Goal: Task Accomplishment & Management: Manage account settings

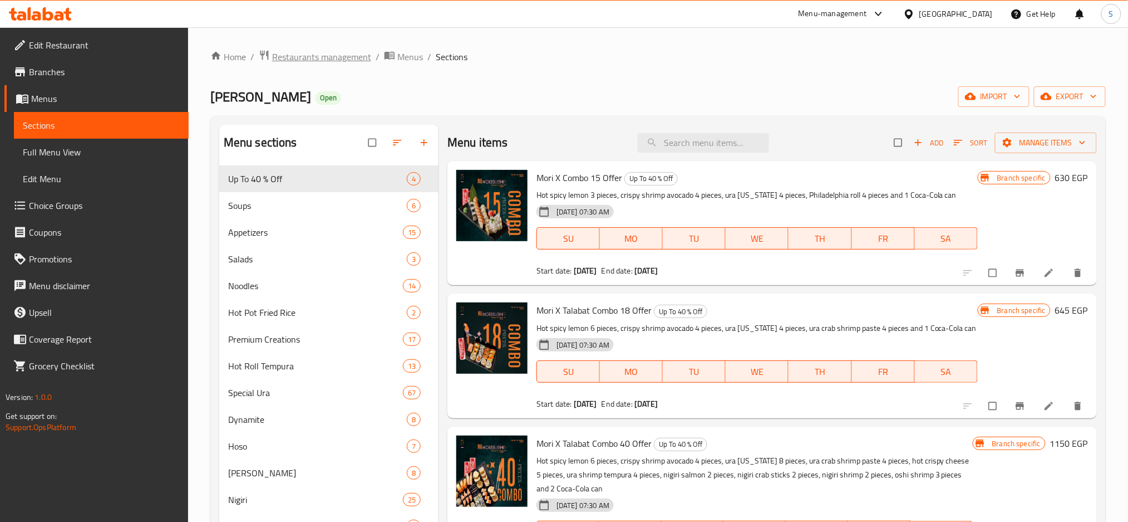
click at [291, 56] on span "Restaurants management" at bounding box center [321, 56] width 99 height 13
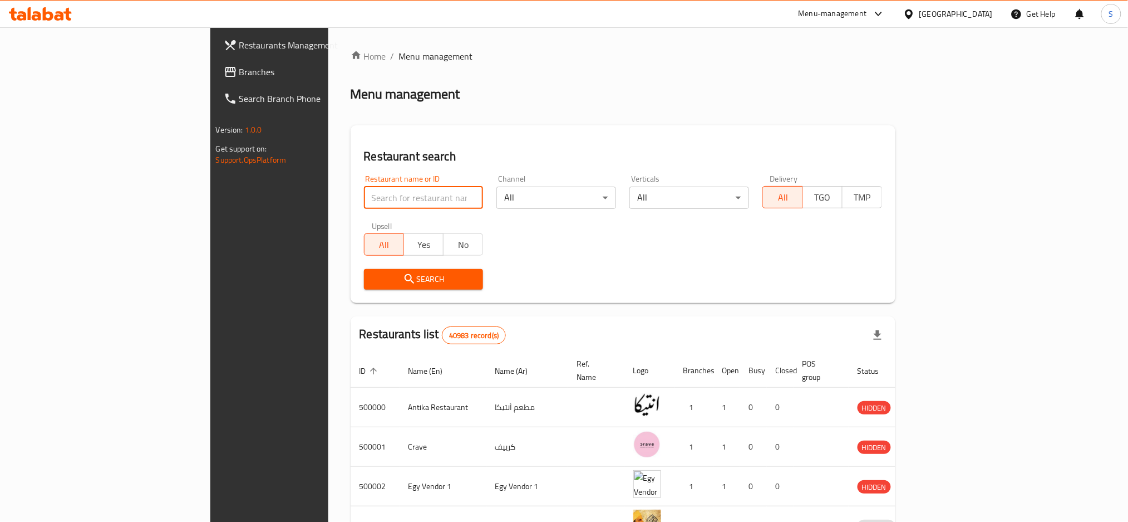
click at [364, 201] on input "search" at bounding box center [424, 197] width 120 height 22
paste input "504868"
type input "504868"
click button "Search" at bounding box center [424, 279] width 120 height 21
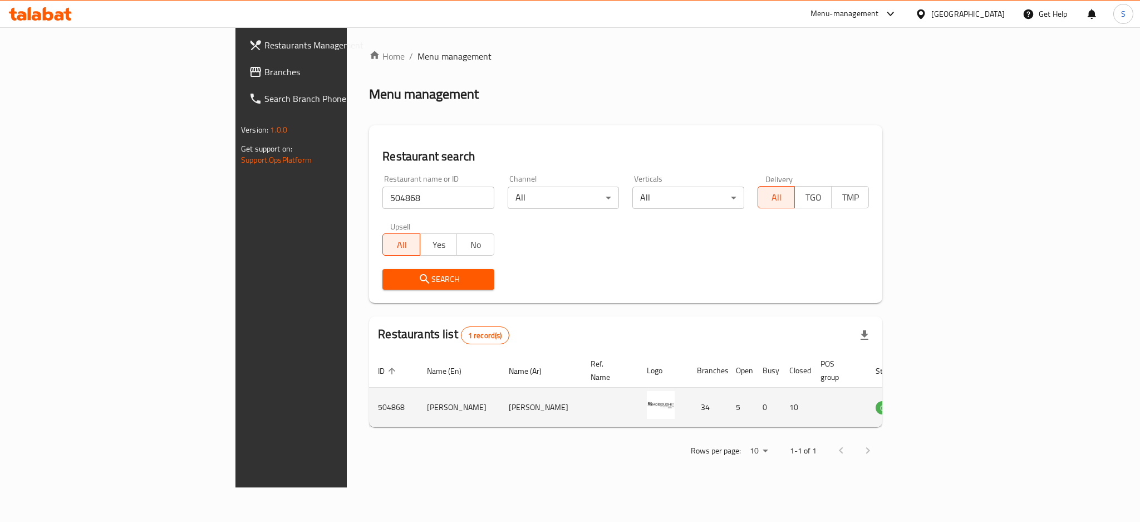
click at [963, 401] on td "enhanced table" at bounding box center [944, 407] width 38 height 40
click at [947, 400] on icon "enhanced table" at bounding box center [940, 406] width 13 height 13
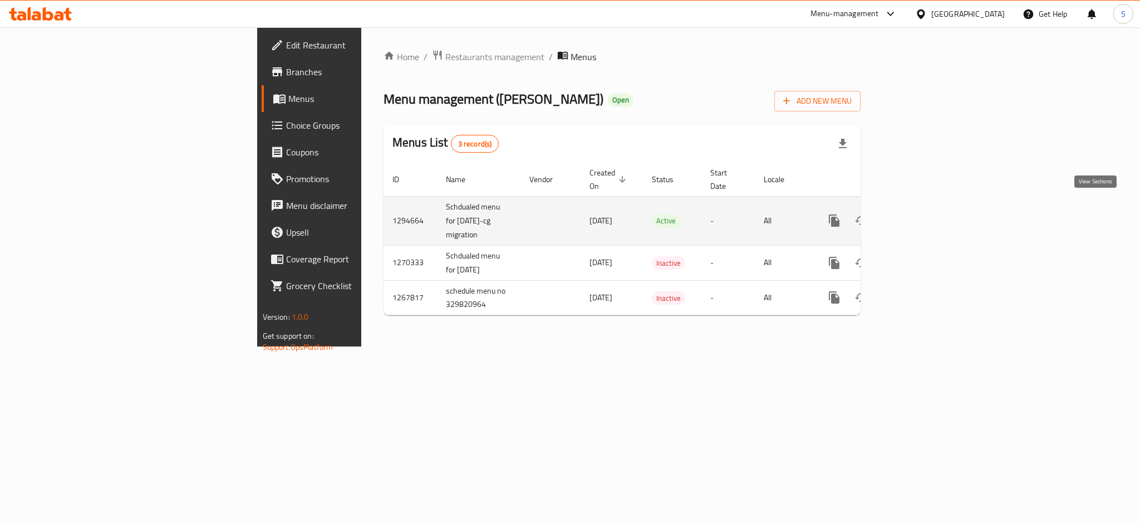
click at [919, 215] on icon "enhanced table" at bounding box center [914, 220] width 10 height 10
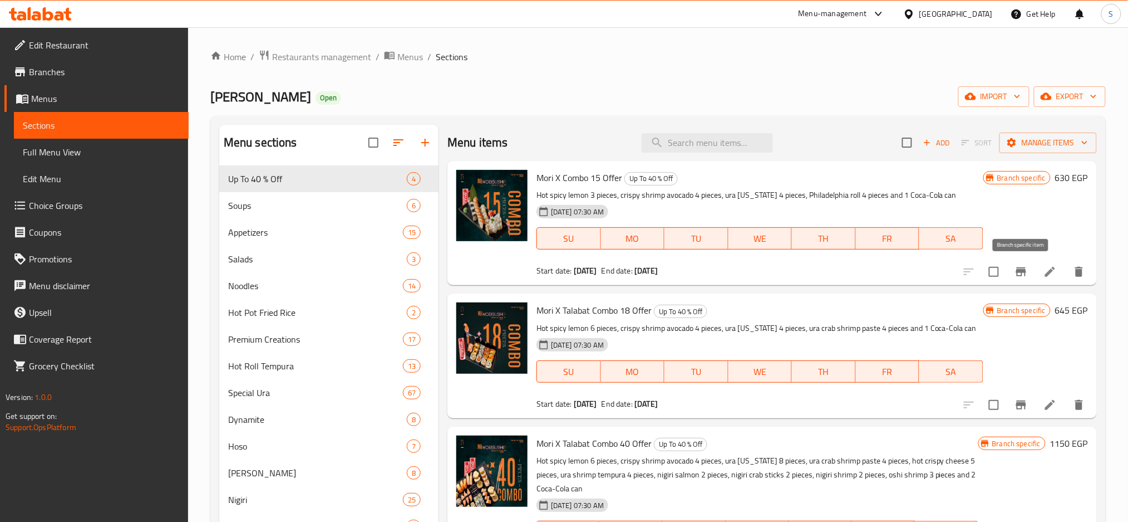
click at [1016, 277] on icon "Branch-specific-item" at bounding box center [1021, 271] width 13 height 13
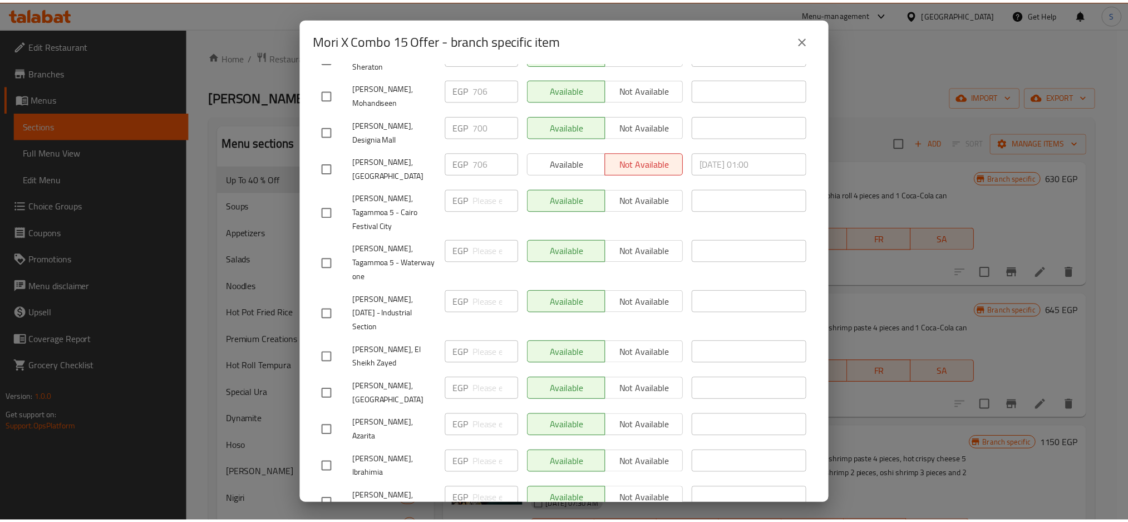
scroll to position [964, 0]
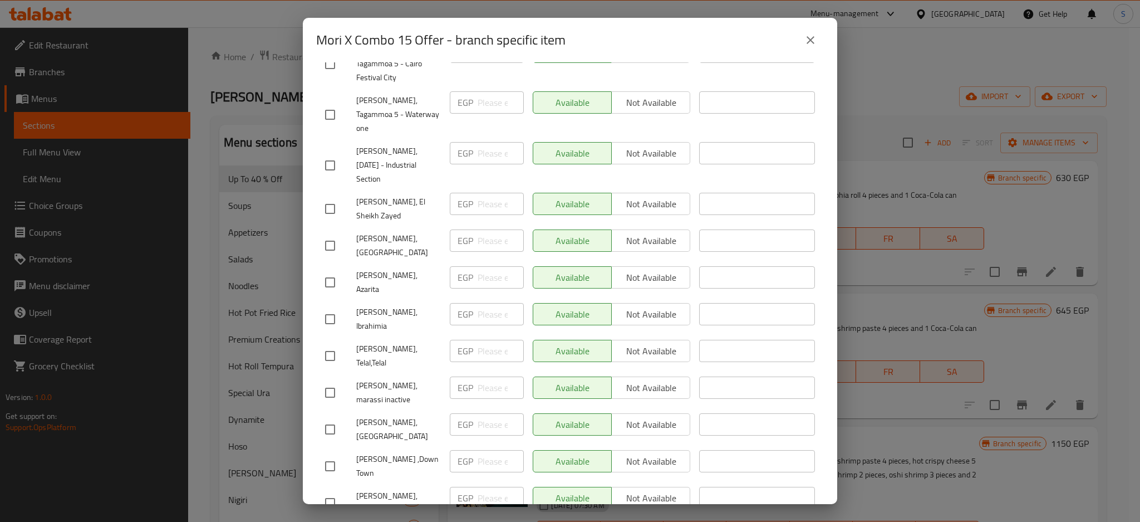
click at [815, 46] on icon "close" at bounding box center [810, 39] width 13 height 13
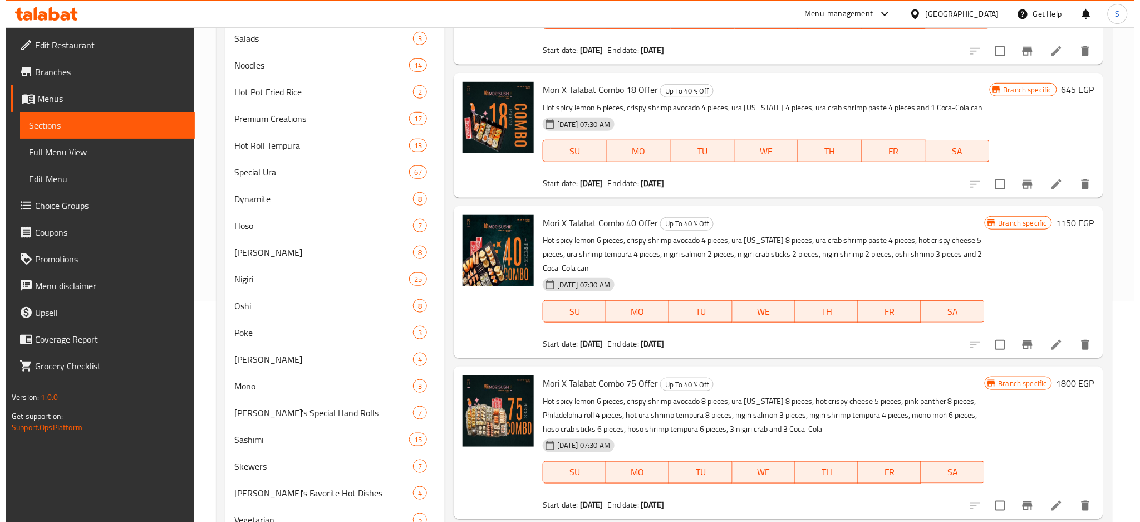
scroll to position [223, 0]
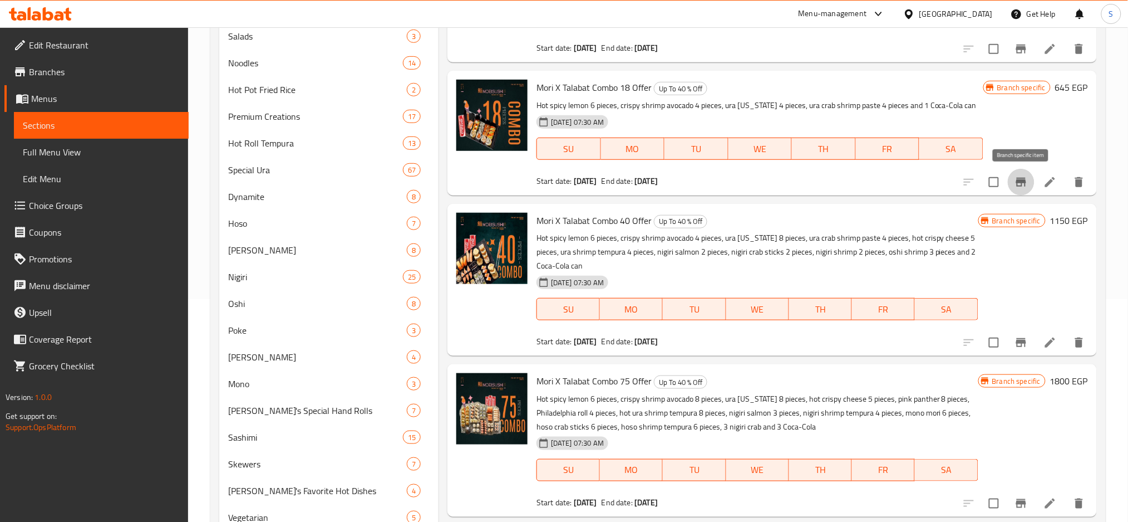
click at [1028, 182] on icon "Branch-specific-item" at bounding box center [1021, 181] width 13 height 13
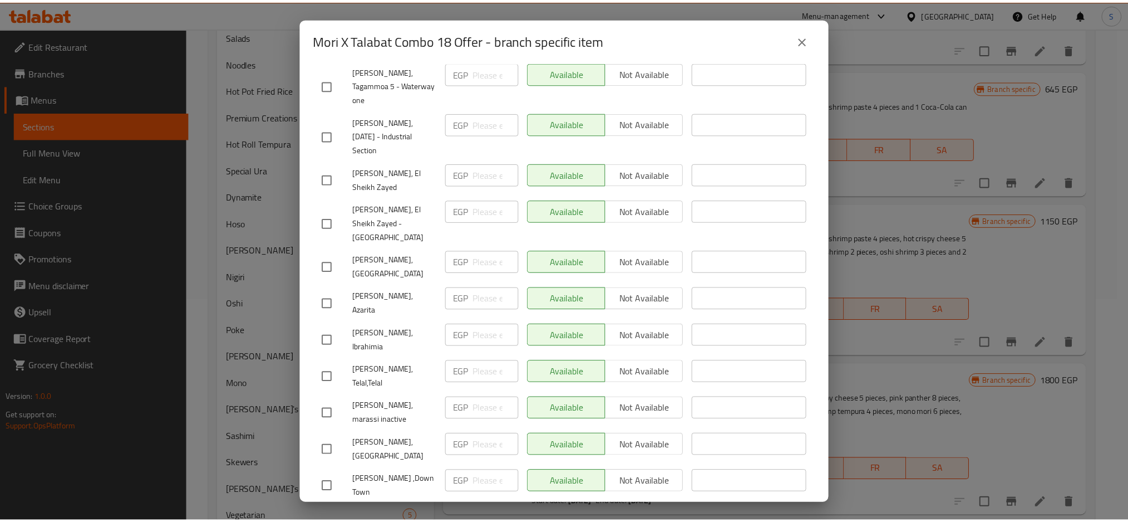
scroll to position [964, 0]
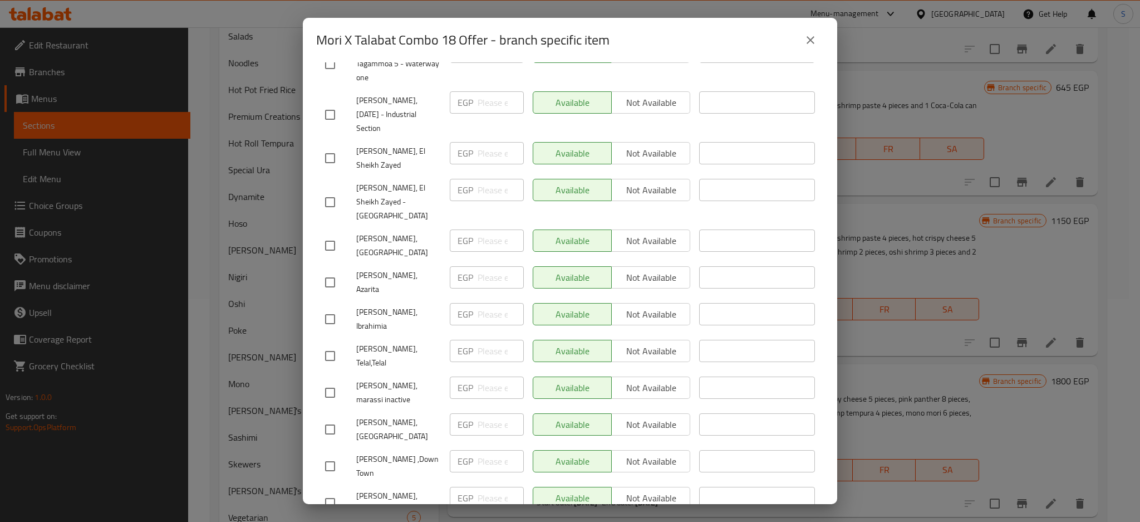
click at [805, 41] on icon "close" at bounding box center [810, 39] width 13 height 13
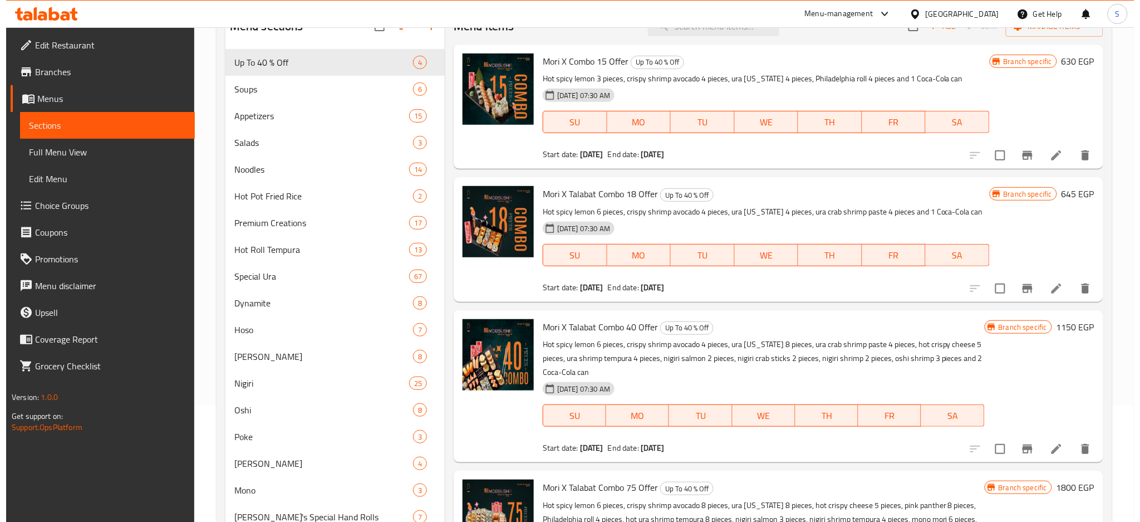
scroll to position [0, 0]
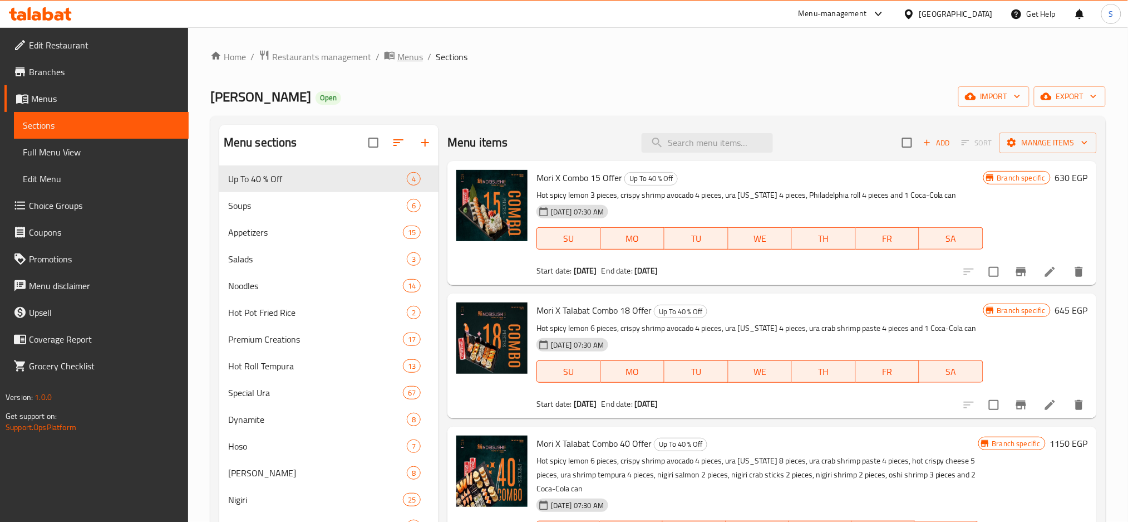
click at [410, 57] on span "Menus" at bounding box center [410, 56] width 26 height 13
